Goal: Information Seeking & Learning: Learn about a topic

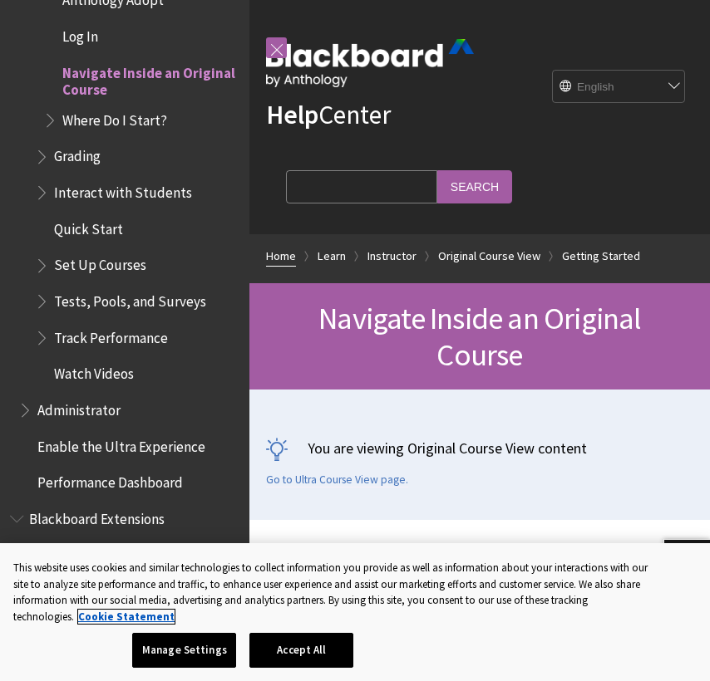
scroll to position [12, 0]
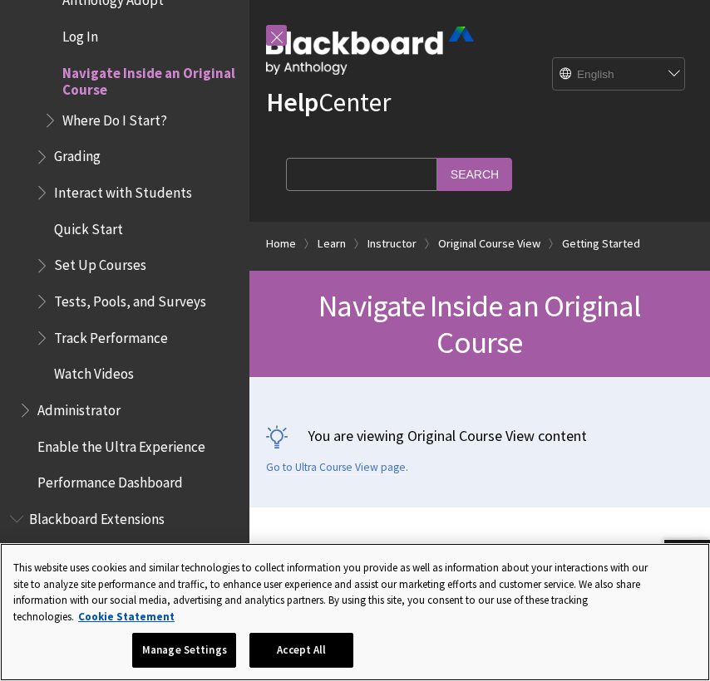
click at [297, 640] on button "Accept All" at bounding box center [301, 650] width 104 height 35
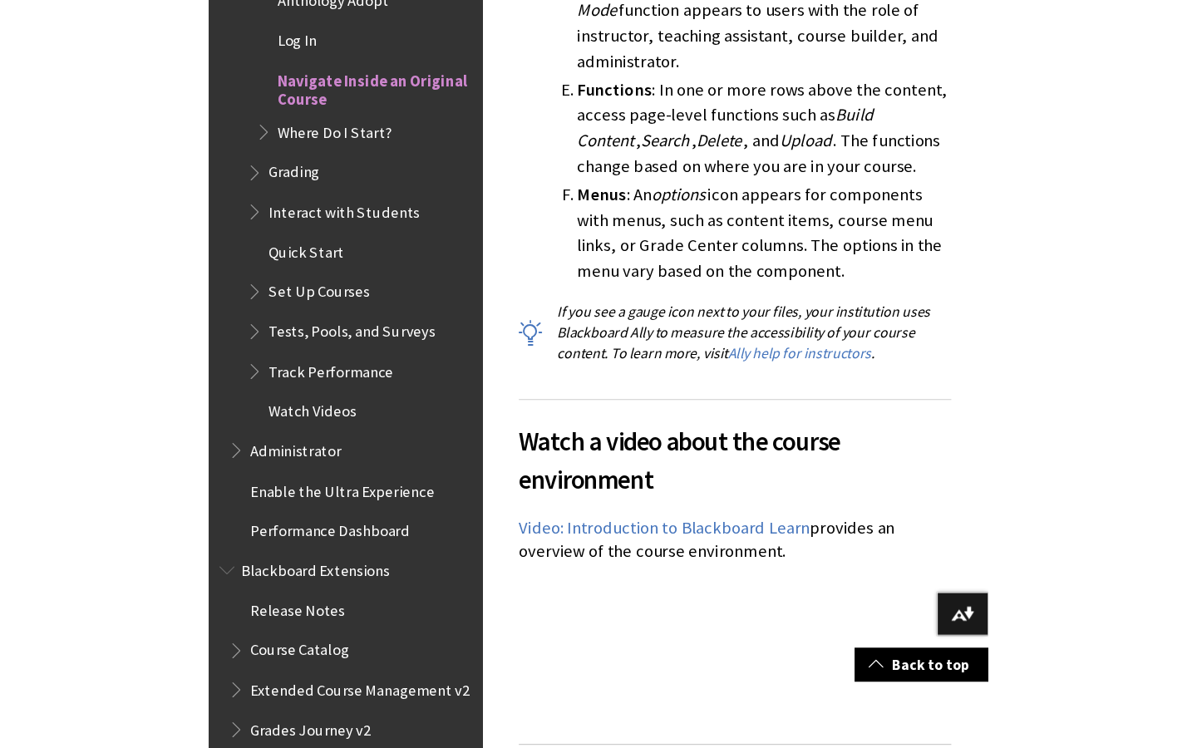
scroll to position [0, 0]
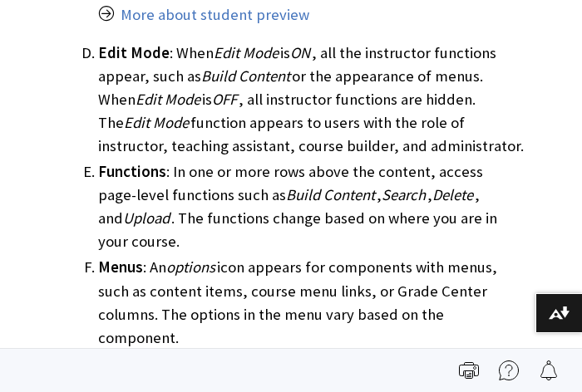
scroll to position [1090, 0]
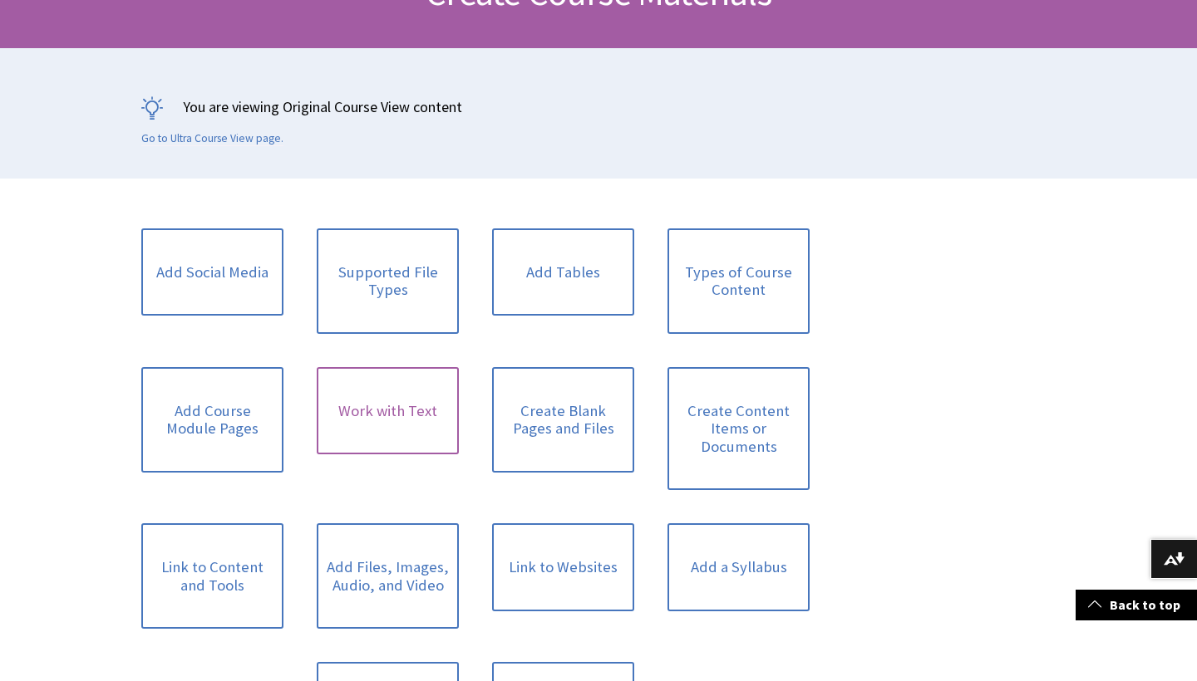
scroll to position [300, 0]
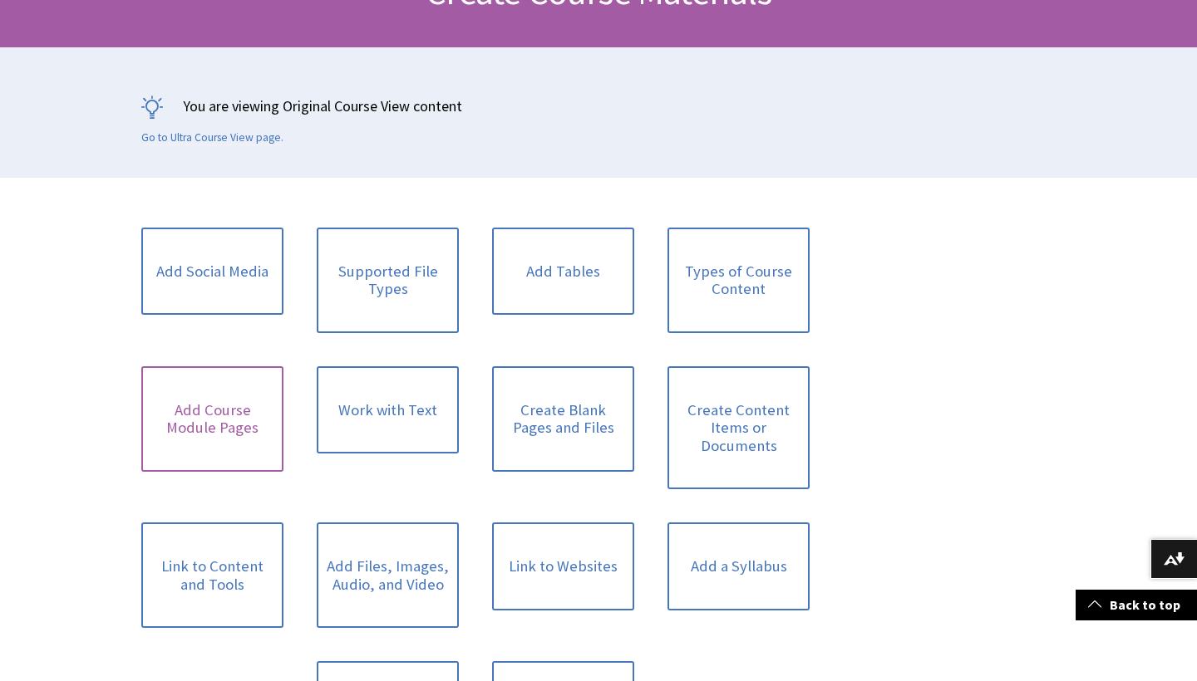
click at [265, 415] on link "Add Course Module Pages" at bounding box center [212, 420] width 142 height 106
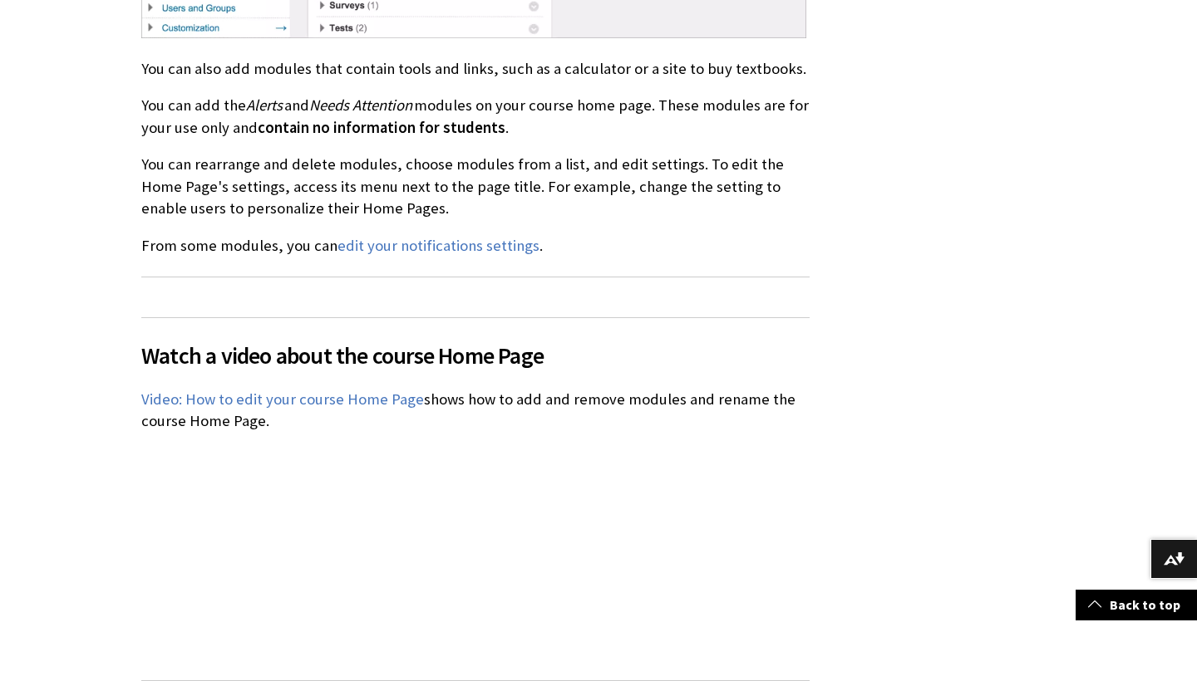
scroll to position [1245, 0]
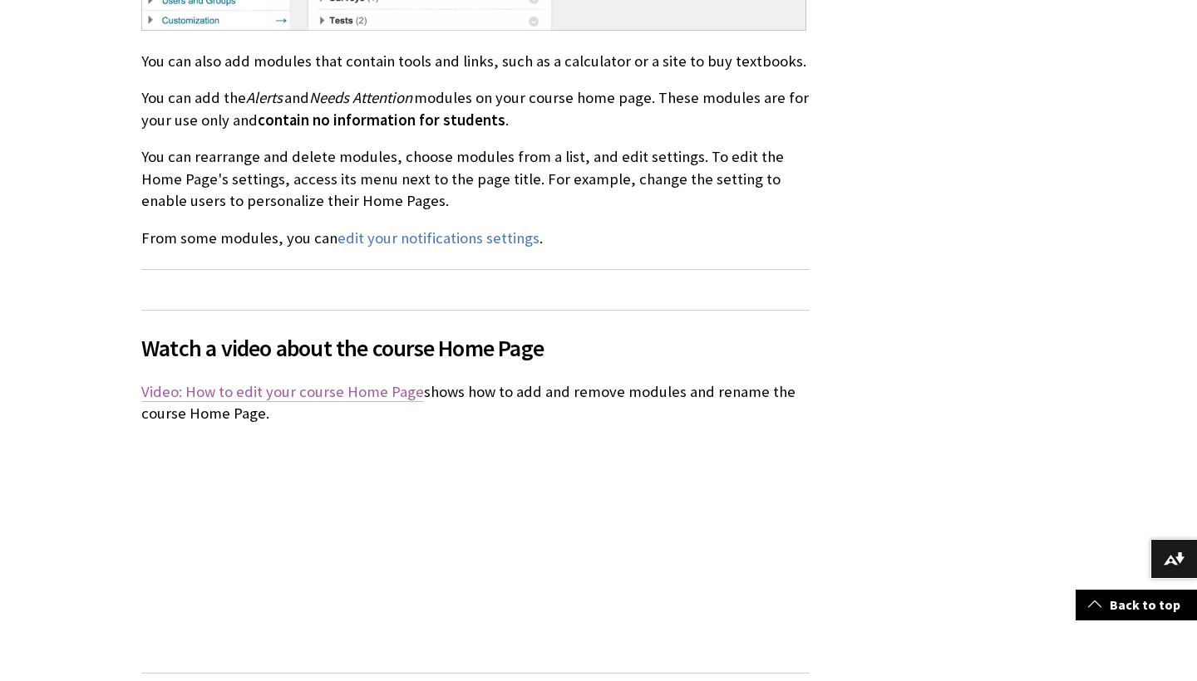
click at [263, 385] on link "Video: How to edit your course Home Page" at bounding box center [282, 392] width 283 height 20
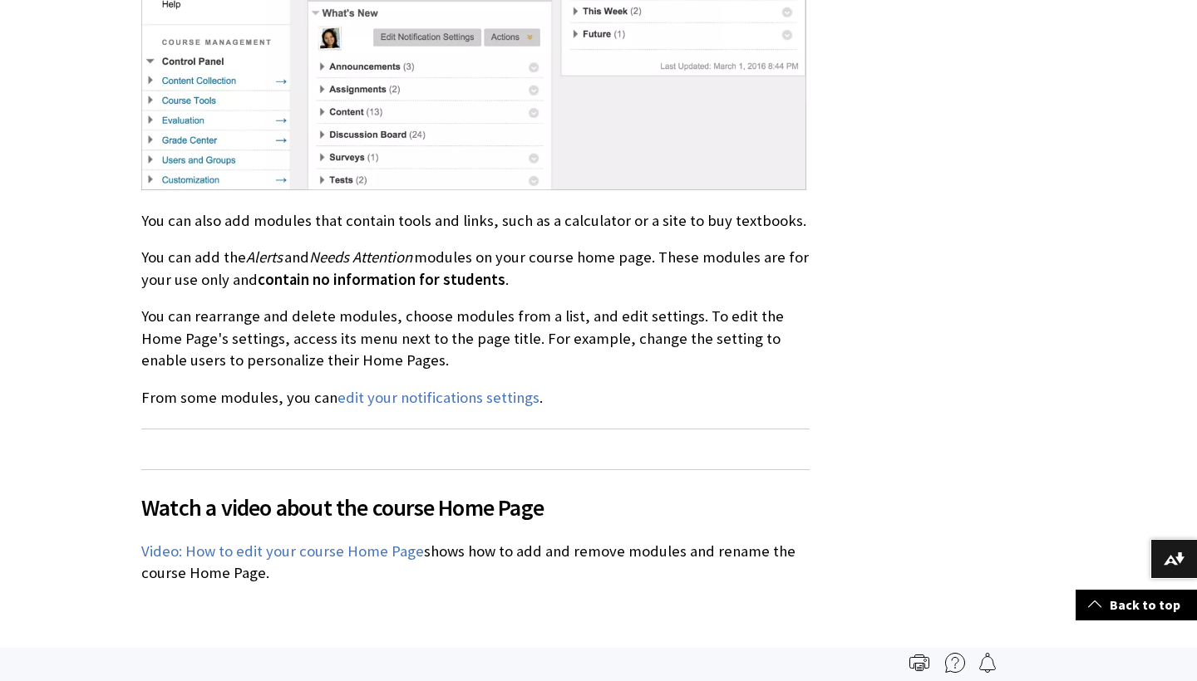
scroll to position [472, 0]
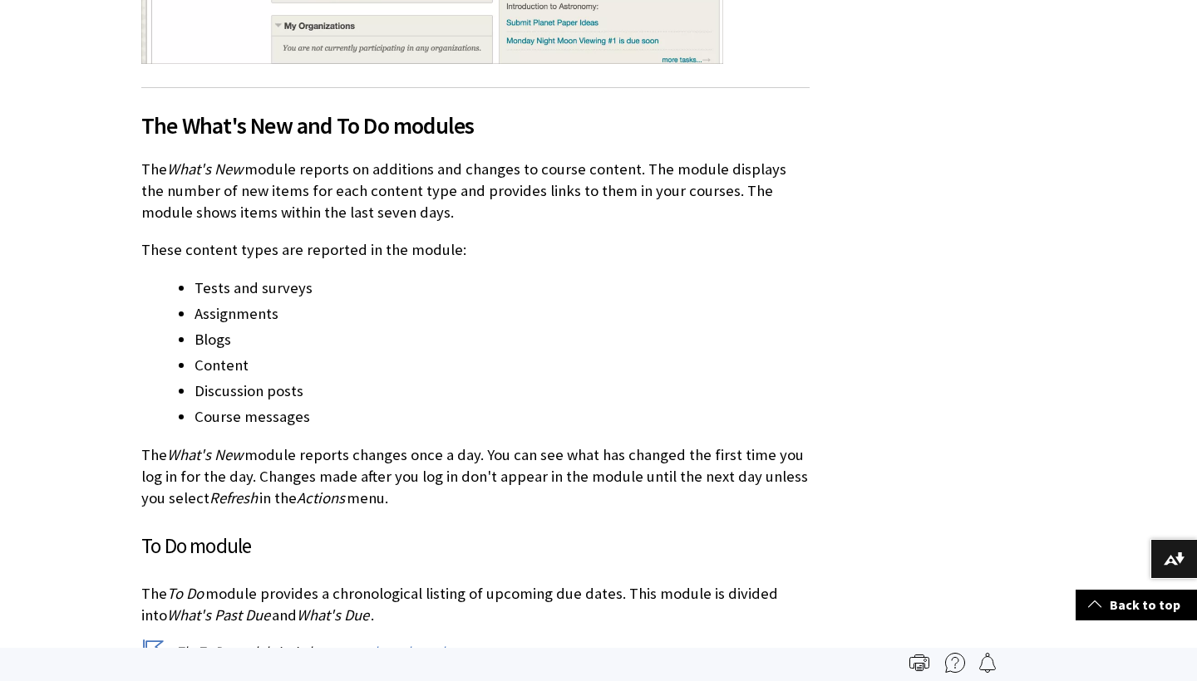
scroll to position [1229, 0]
